Goal: Download file/media

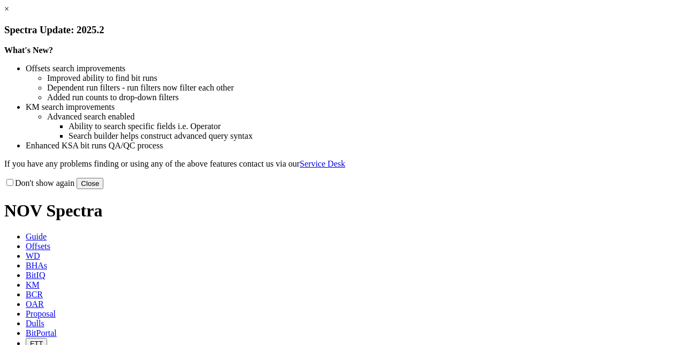
click at [9, 13] on link "×" at bounding box center [6, 8] width 5 height 9
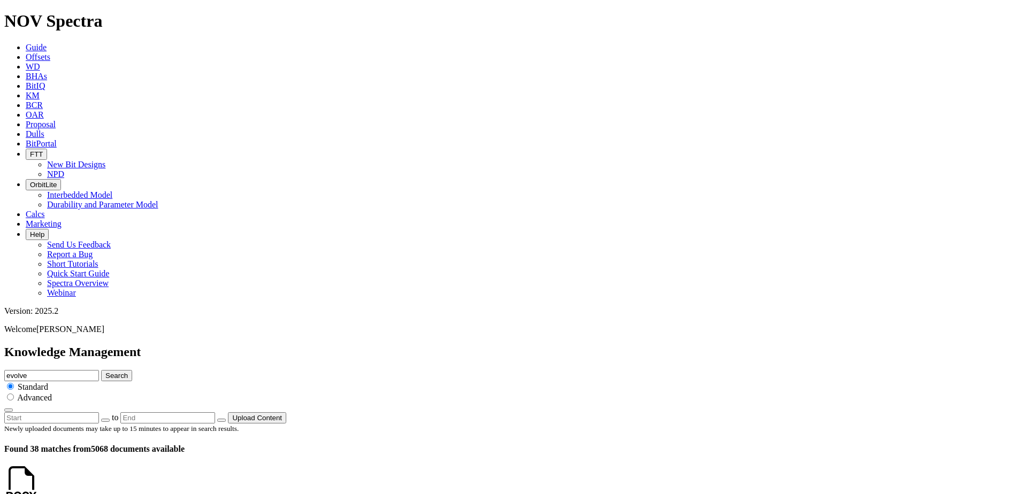
scroll to position [161, 0]
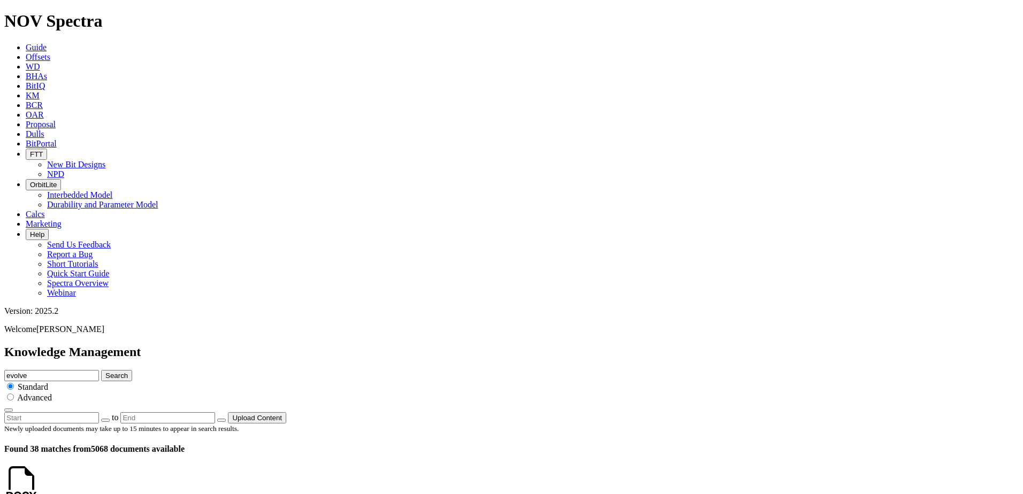
click at [62, 219] on span "Marketing" at bounding box center [44, 223] width 36 height 9
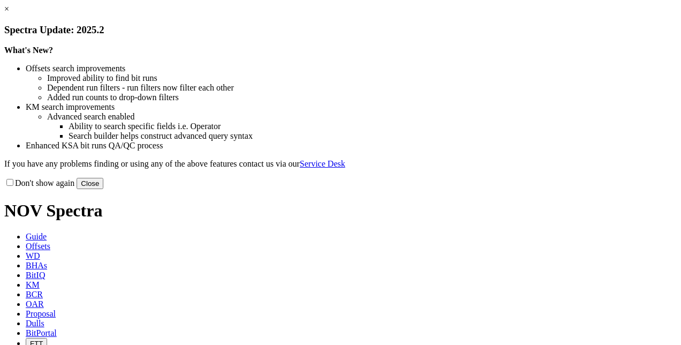
click at [9, 13] on link "×" at bounding box center [6, 8] width 5 height 9
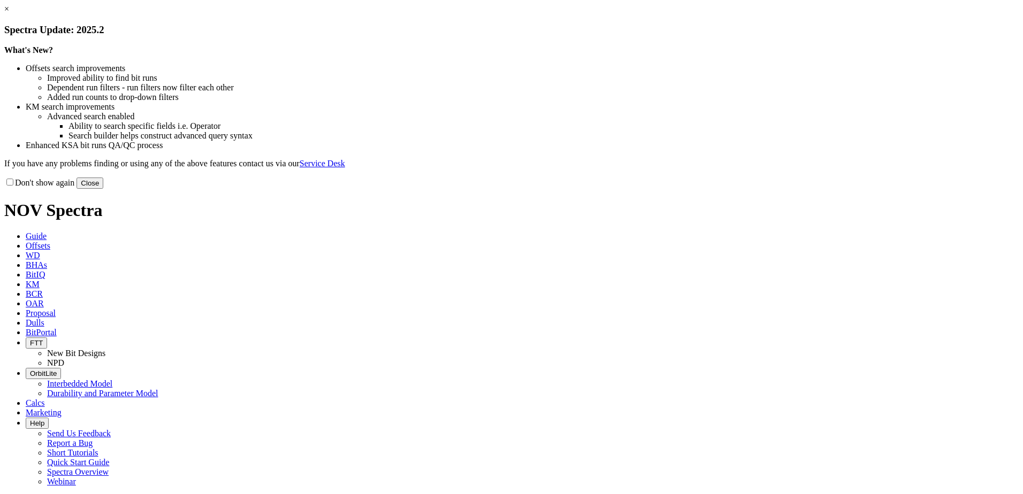
click at [9, 13] on link "×" at bounding box center [6, 8] width 5 height 9
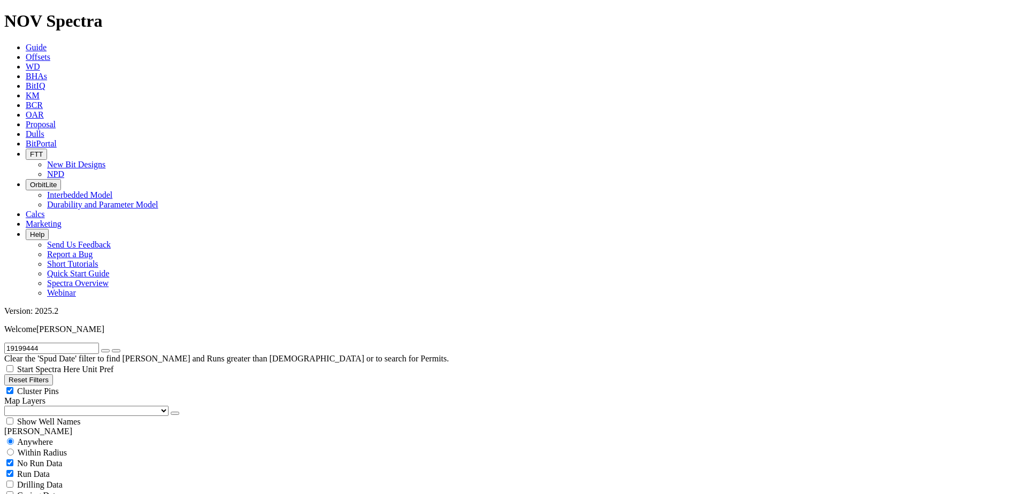
scroll to position [161, 0]
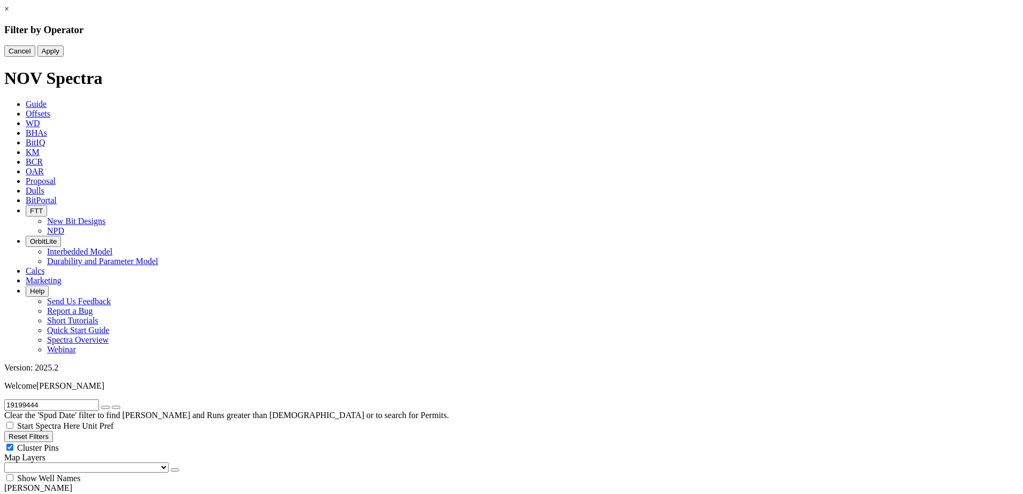
click at [484, 45] on div at bounding box center [511, 45] width 1015 height 0
click at [511, 45] on div at bounding box center [511, 45] width 1015 height 0
click at [35, 57] on button "Cancel" at bounding box center [19, 50] width 31 height 11
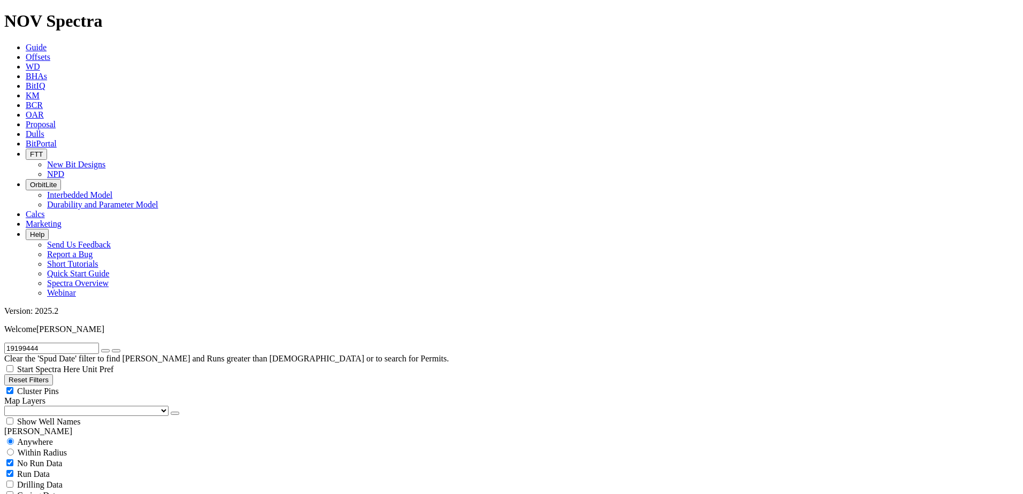
radio input "false"
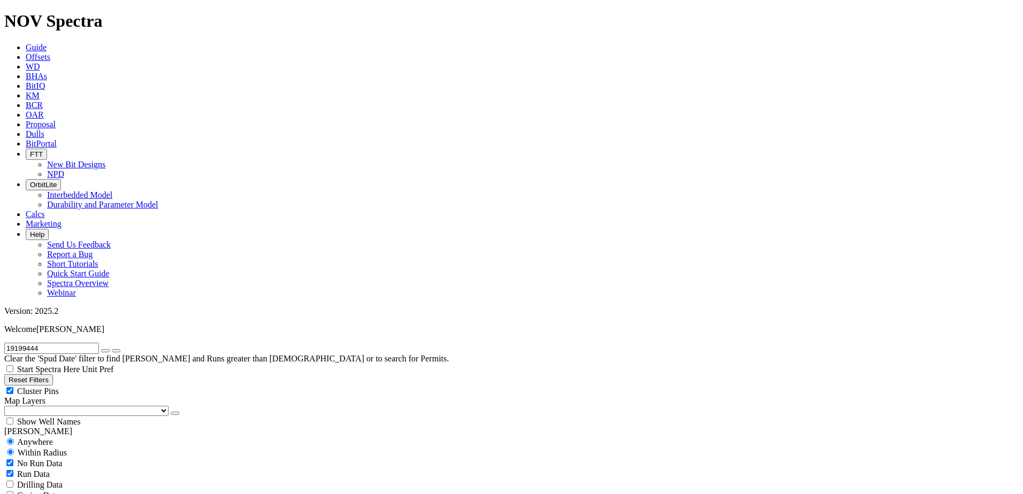
radio input "true"
click at [116, 351] on icon "submit" at bounding box center [116, 351] width 0 height 0
